Goal: Information Seeking & Learning: Learn about a topic

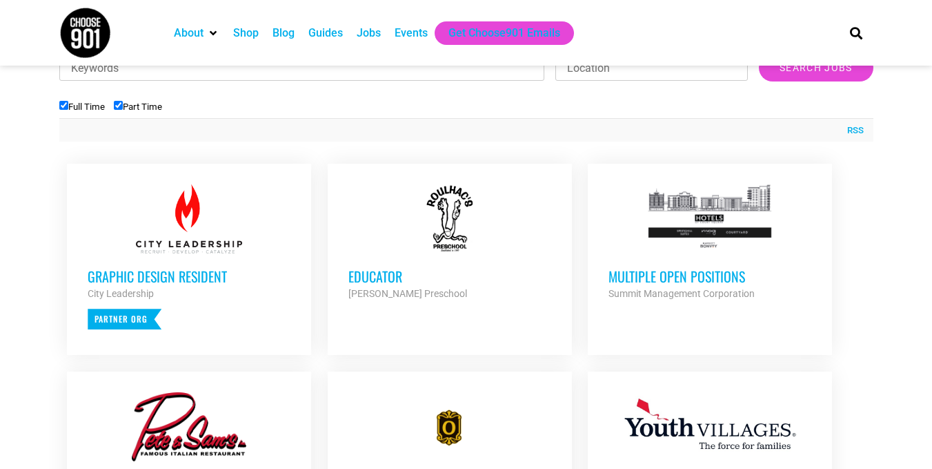
scroll to position [469, 0]
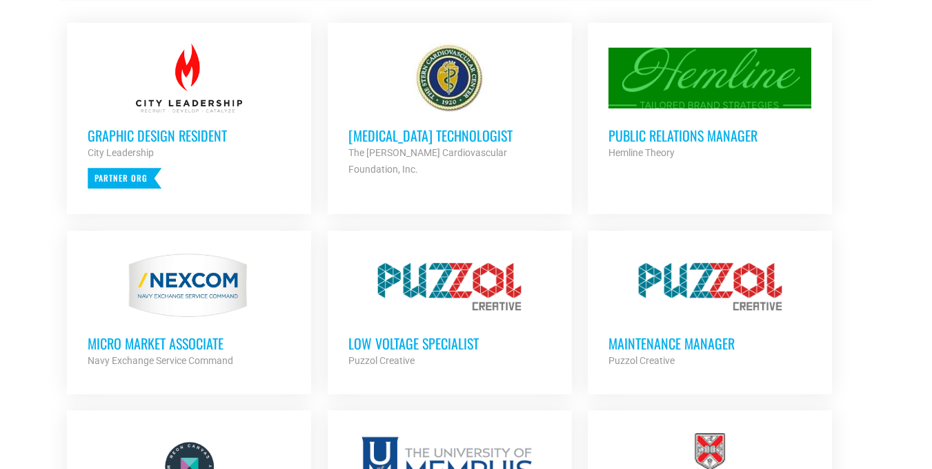
scroll to position [607, 0]
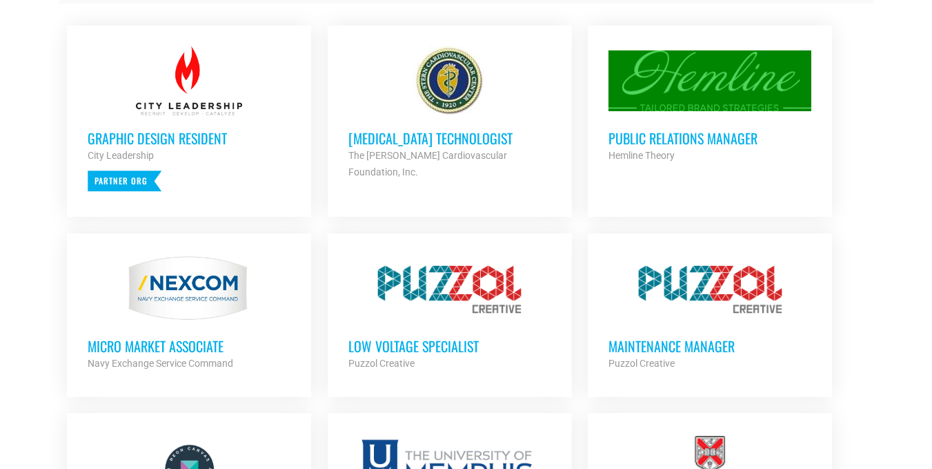
click at [672, 141] on h3 "Public Relations Manager" at bounding box center [710, 138] width 203 height 18
